Goal: Find specific page/section: Find specific page/section

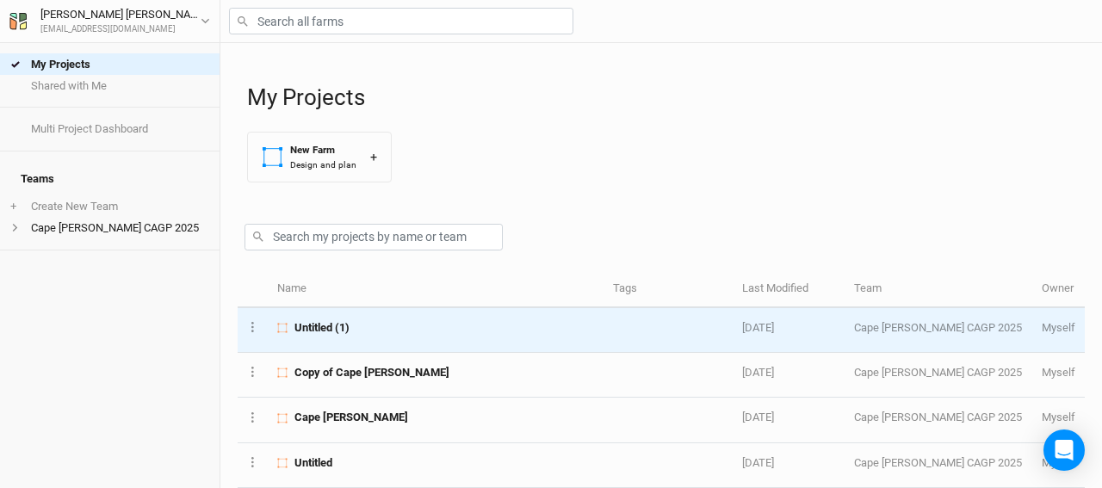
click at [346, 320] on span "Untitled (1)" at bounding box center [321, 327] width 55 height 15
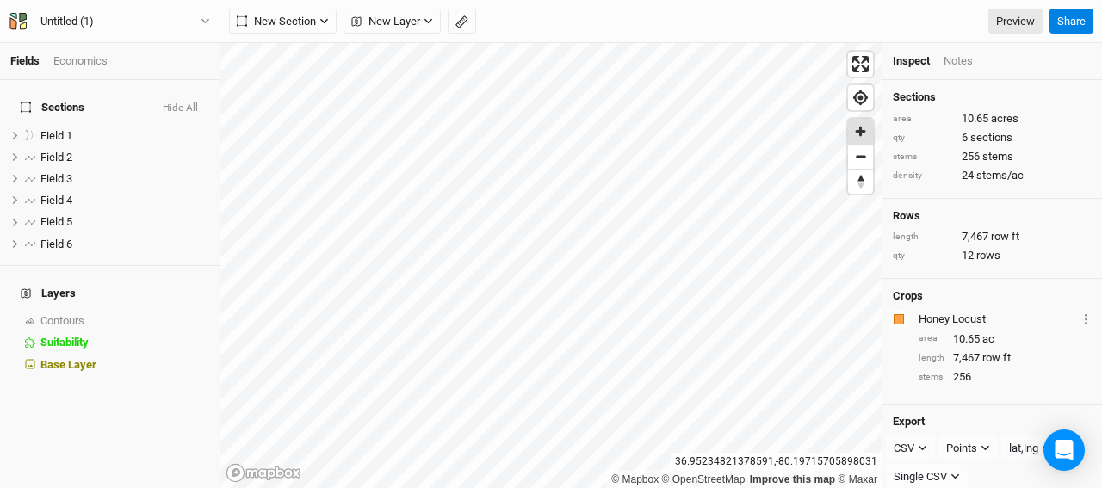
click at [863, 128] on span "Zoom in" at bounding box center [860, 131] width 25 height 25
click at [207, 22] on icon "button" at bounding box center [205, 21] width 8 height 5
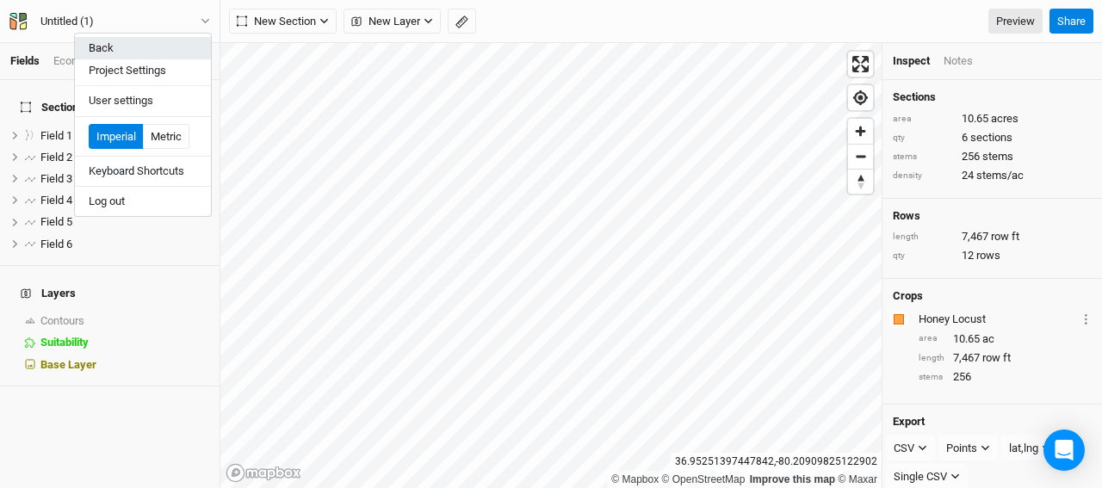
click at [116, 42] on button "Back" at bounding box center [143, 48] width 136 height 22
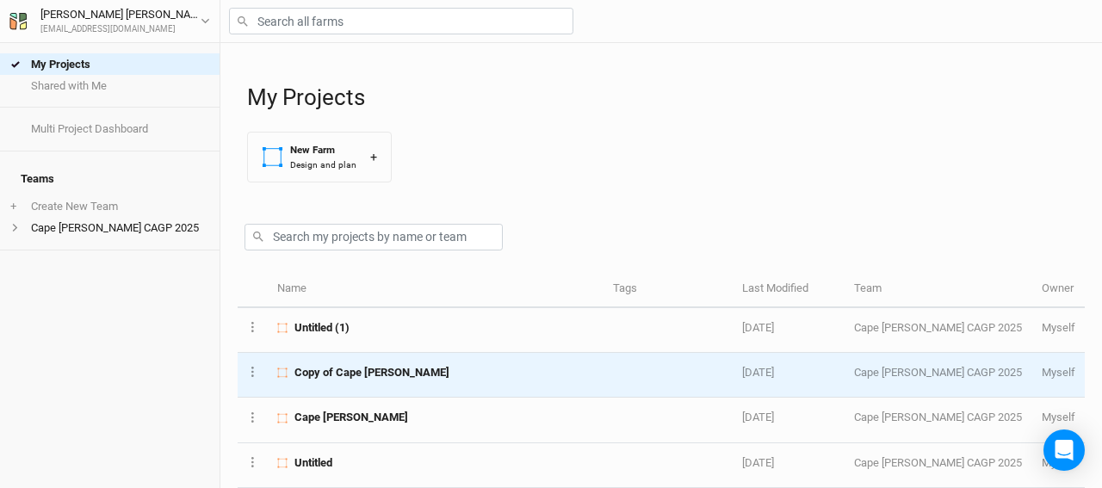
click at [405, 380] on td "Copy of Cape [PERSON_NAME]" at bounding box center [436, 375] width 336 height 45
